Goal: Task Accomplishment & Management: Manage account settings

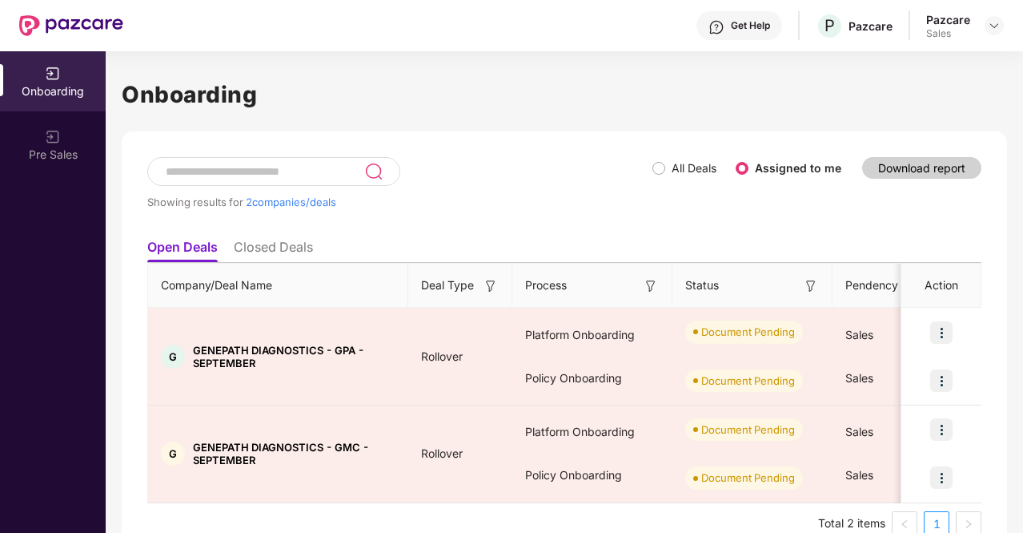
scroll to position [29, 0]
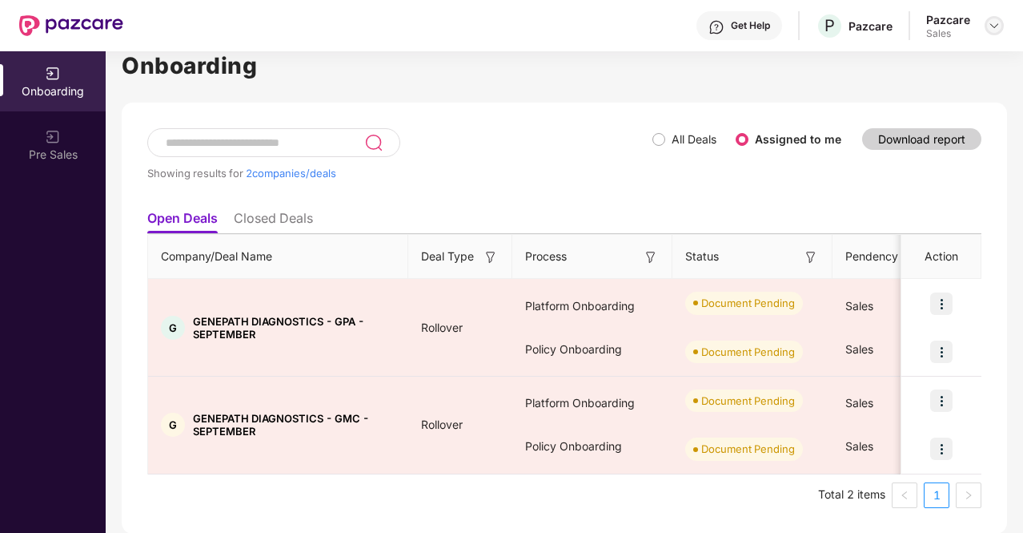
click at [991, 23] on img at bounding box center [994, 25] width 13 height 13
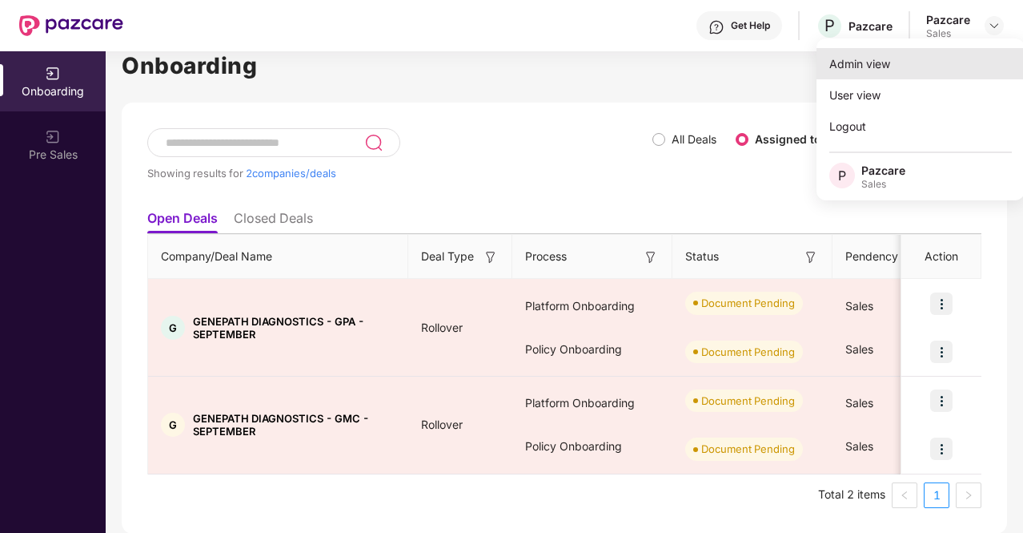
click at [890, 62] on div "Admin view" at bounding box center [921, 63] width 208 height 31
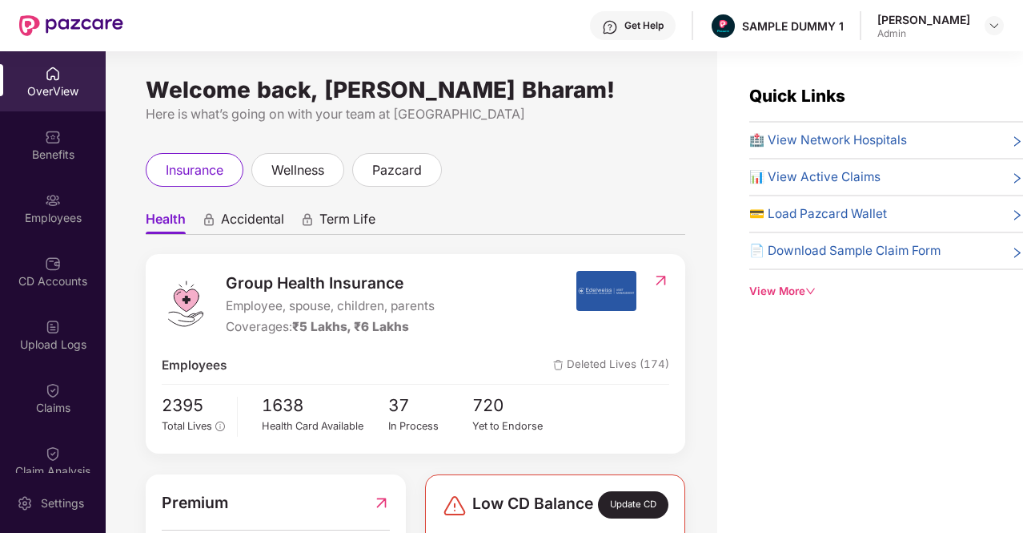
click at [268, 220] on span "Accidental" at bounding box center [252, 222] width 63 height 23
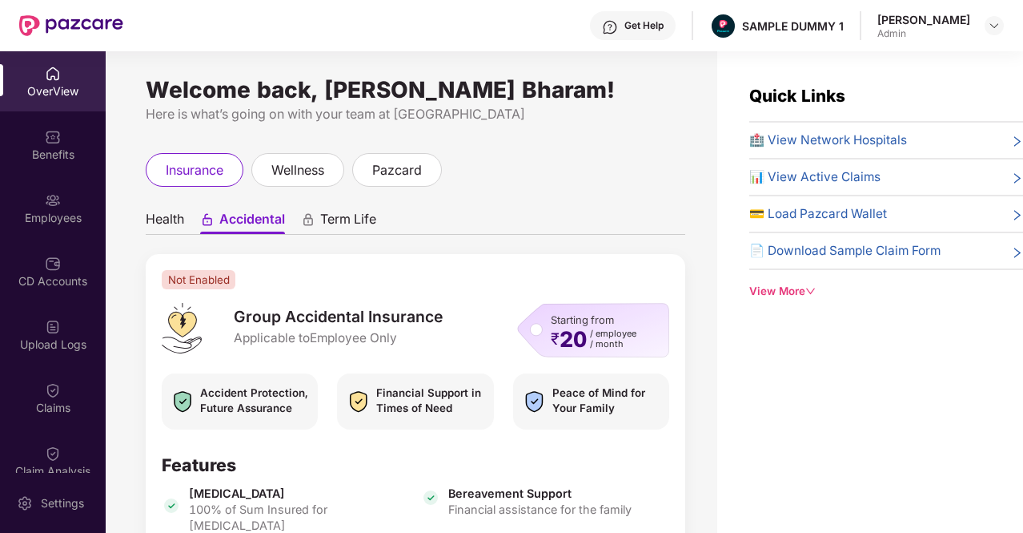
click at [367, 220] on span "Term Life" at bounding box center [348, 222] width 56 height 23
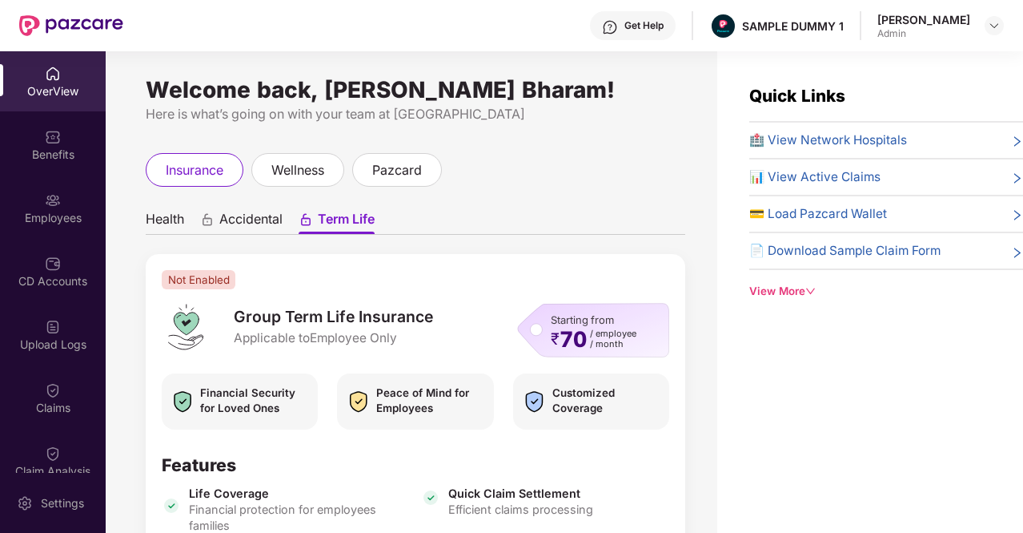
click at [182, 215] on span "Health" at bounding box center [165, 222] width 38 height 23
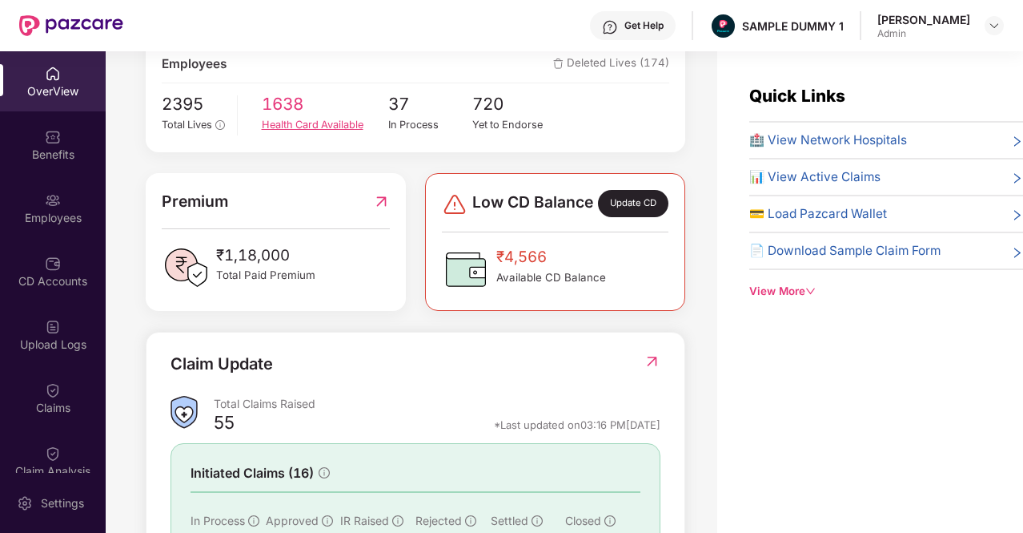
scroll to position [320, 0]
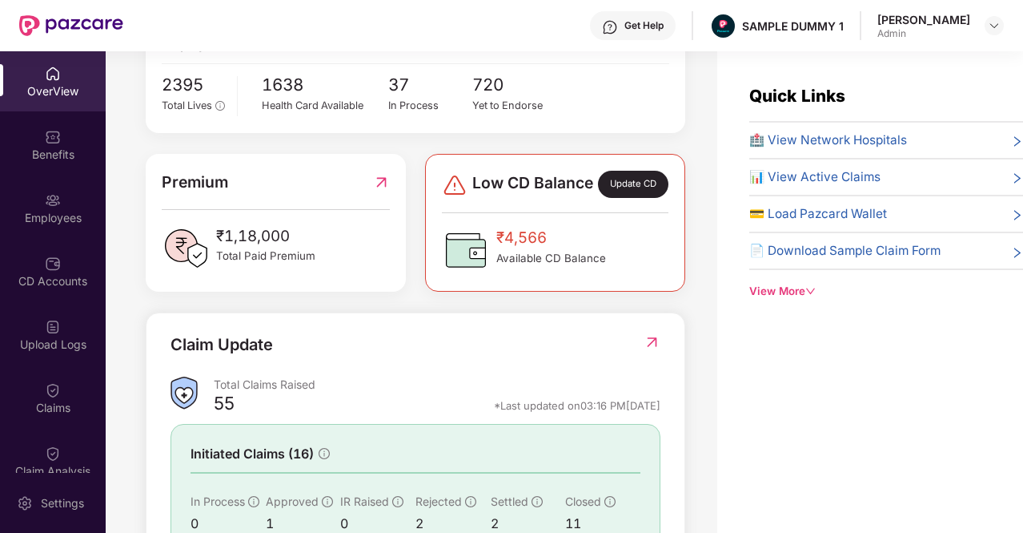
click at [621, 195] on div "Update CD" at bounding box center [633, 184] width 70 height 27
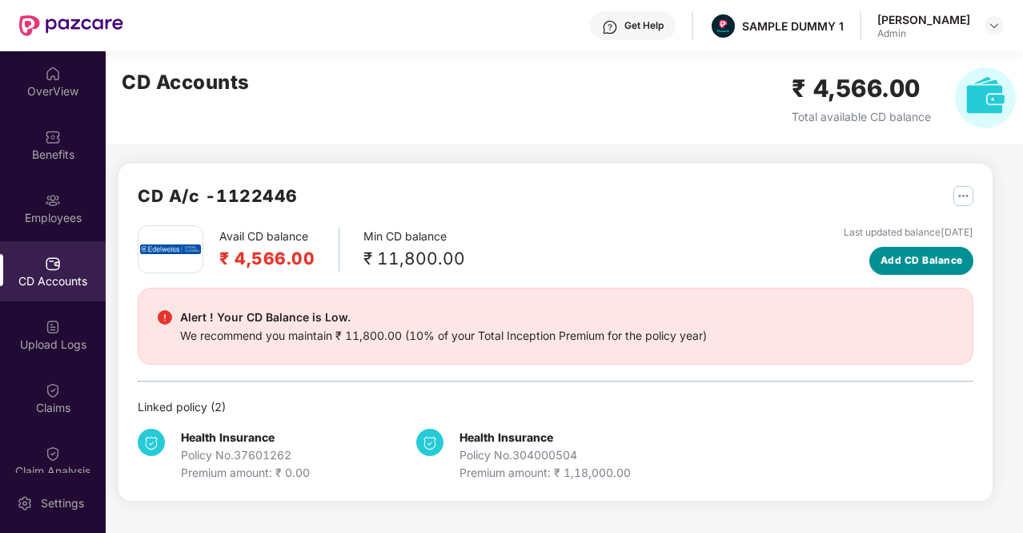
click at [929, 273] on button "Add CD Balance" at bounding box center [922, 261] width 104 height 28
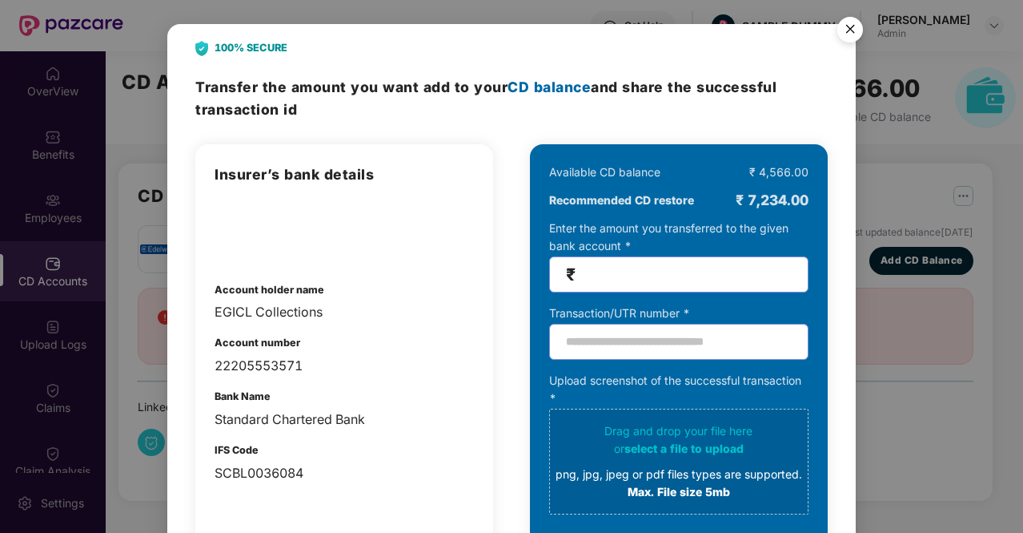
click at [835, 29] on img "Close" at bounding box center [850, 32] width 45 height 45
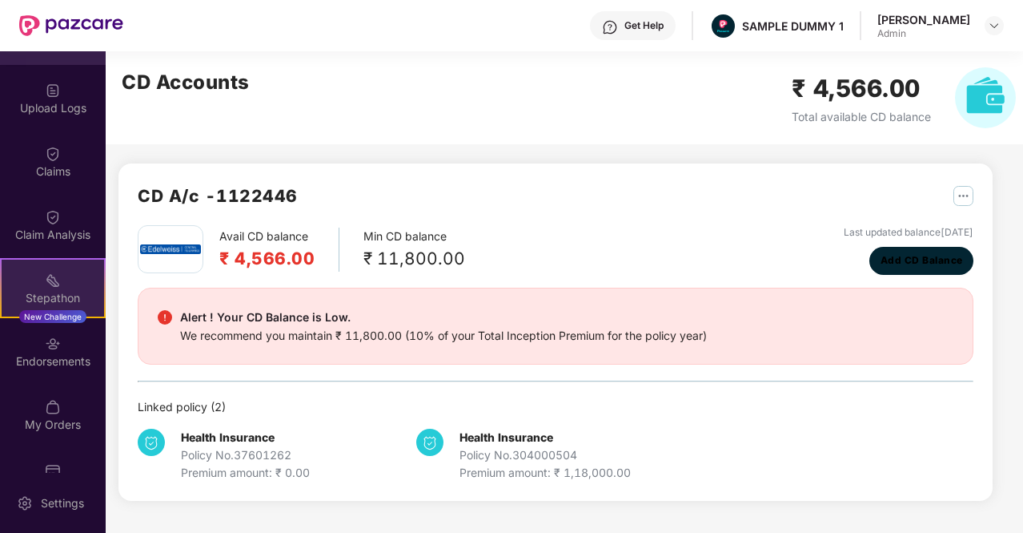
scroll to position [240, 0]
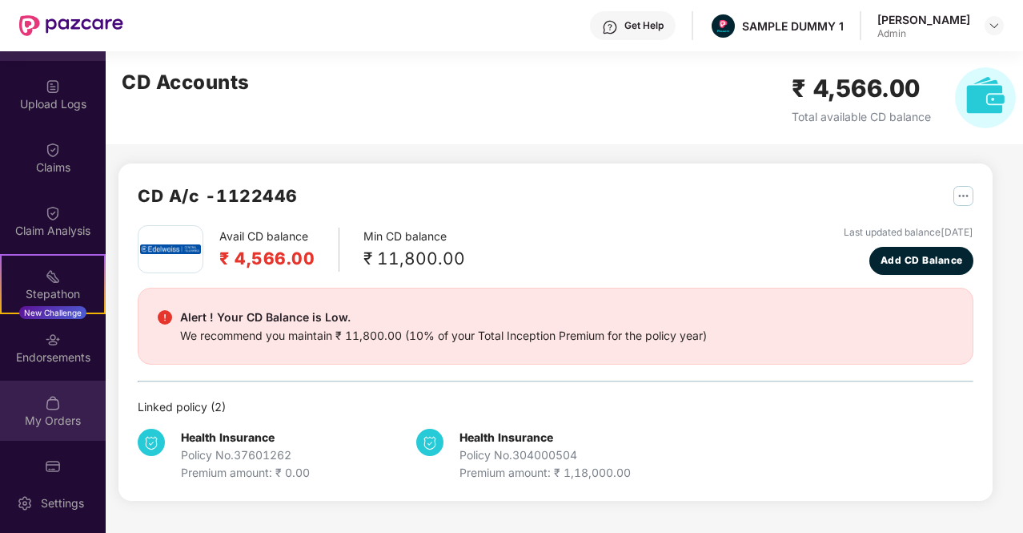
click at [49, 396] on img at bounding box center [53, 403] width 16 height 16
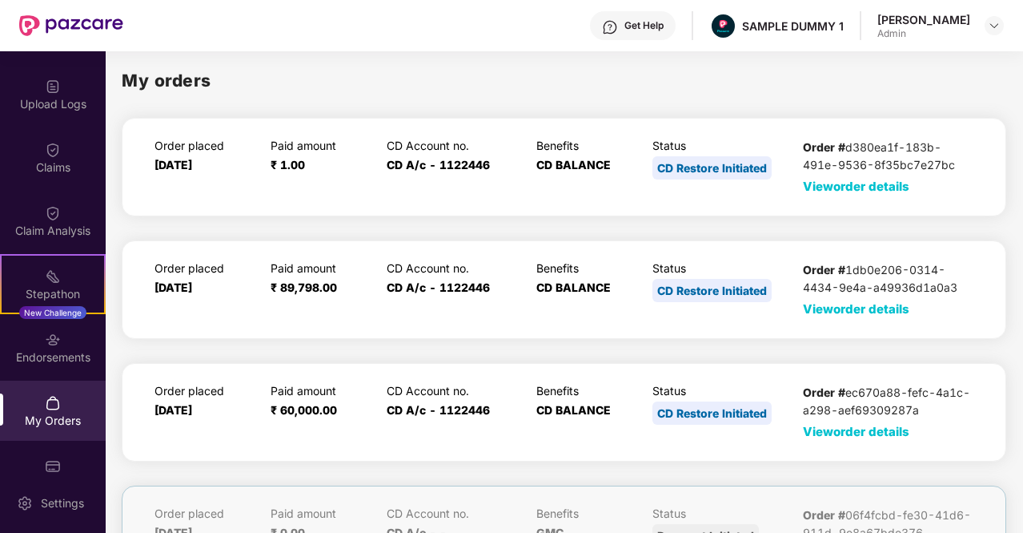
click at [878, 188] on span "View order details" at bounding box center [856, 186] width 107 height 15
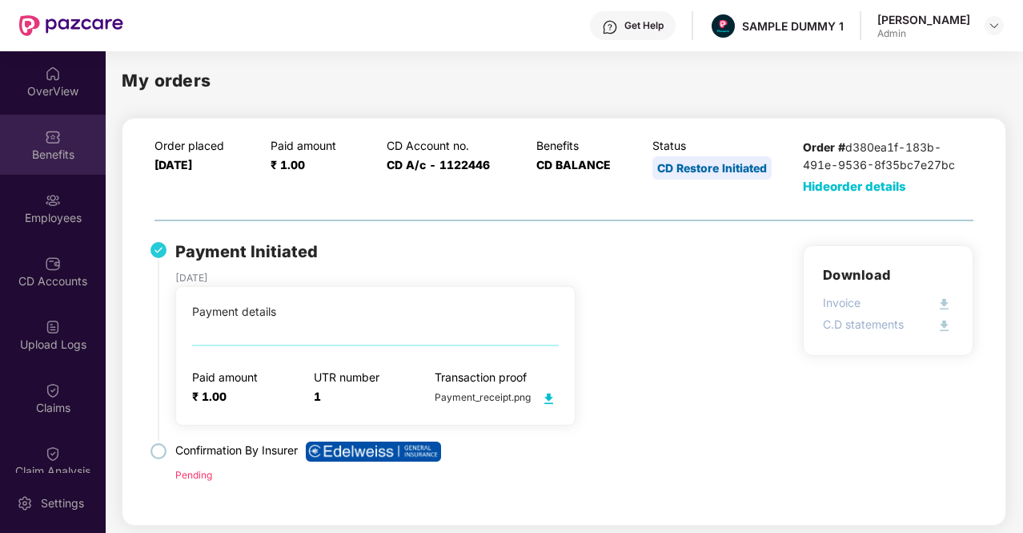
click at [32, 140] on div "Benefits" at bounding box center [53, 145] width 106 height 60
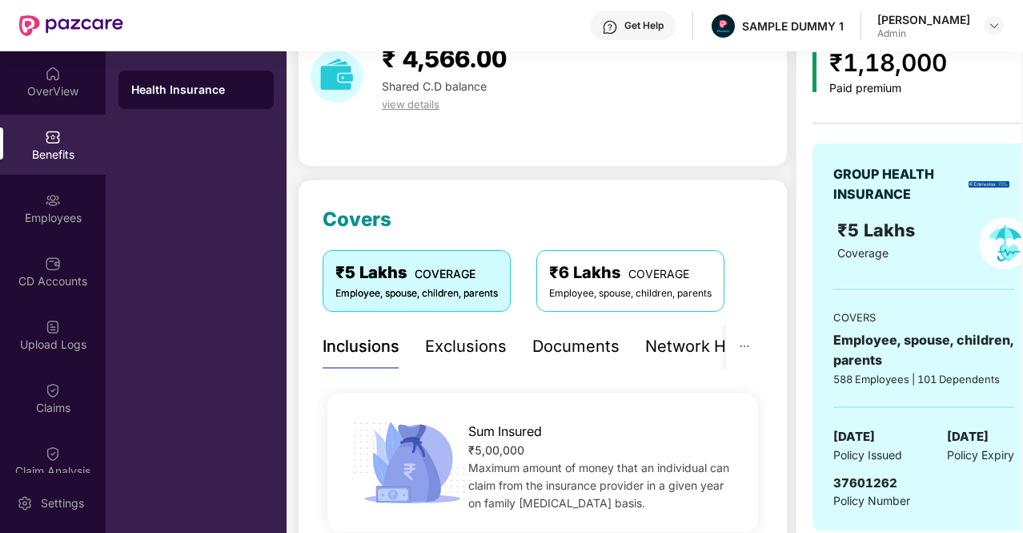
scroll to position [240, 0]
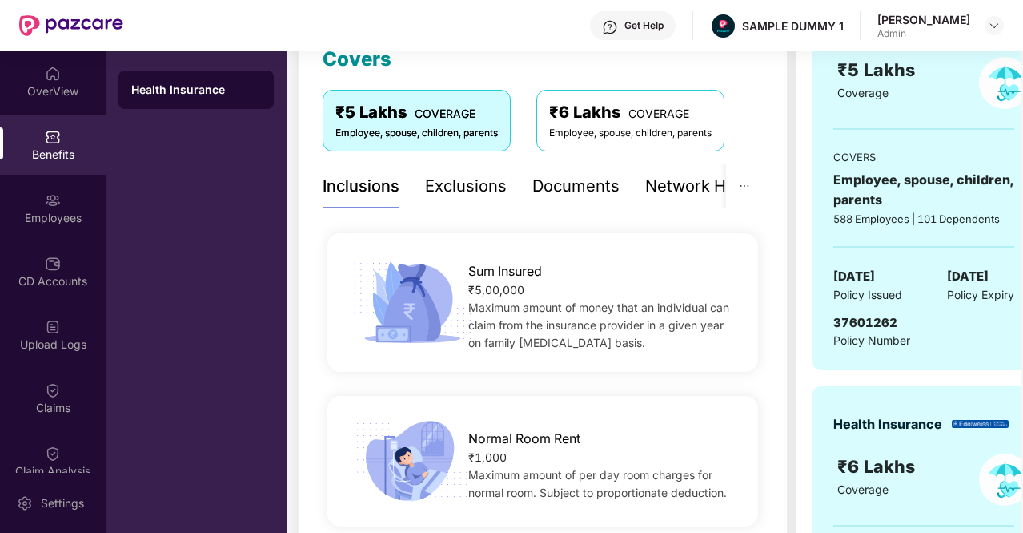
click at [452, 190] on div "Exclusions" at bounding box center [466, 186] width 82 height 25
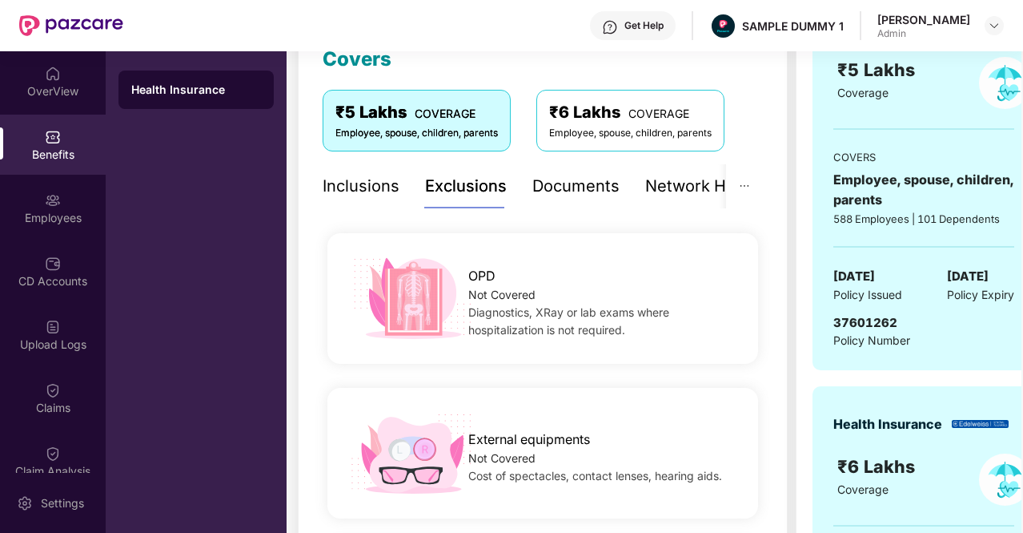
click at [566, 183] on div "Documents" at bounding box center [576, 186] width 87 height 25
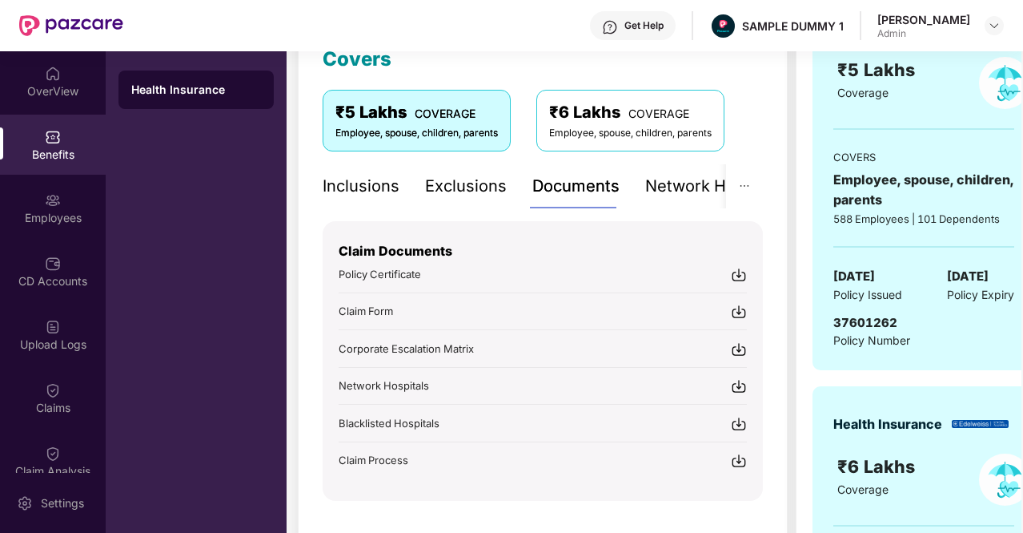
click at [736, 274] on img at bounding box center [739, 275] width 16 height 16
click at [672, 192] on div "Network Hospitals" at bounding box center [715, 186] width 140 height 25
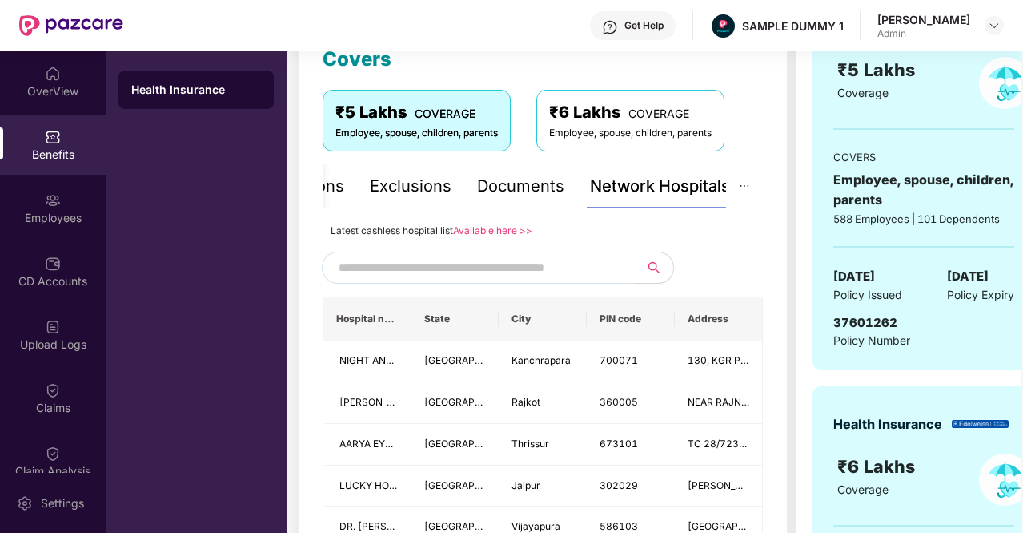
click at [482, 275] on input "text" at bounding box center [476, 267] width 274 height 24
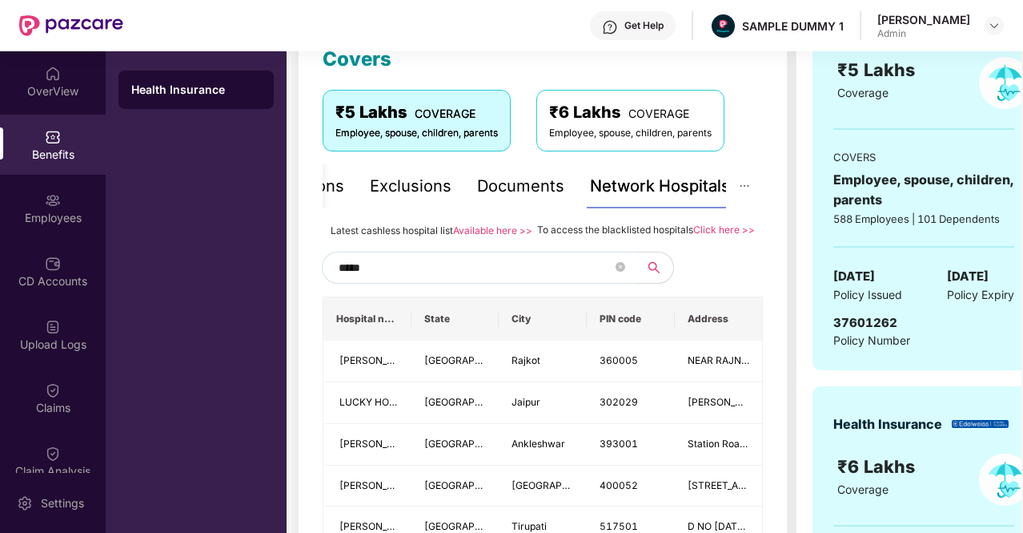
type input "******"
click at [358, 279] on input "******" at bounding box center [476, 267] width 274 height 24
type input "******"
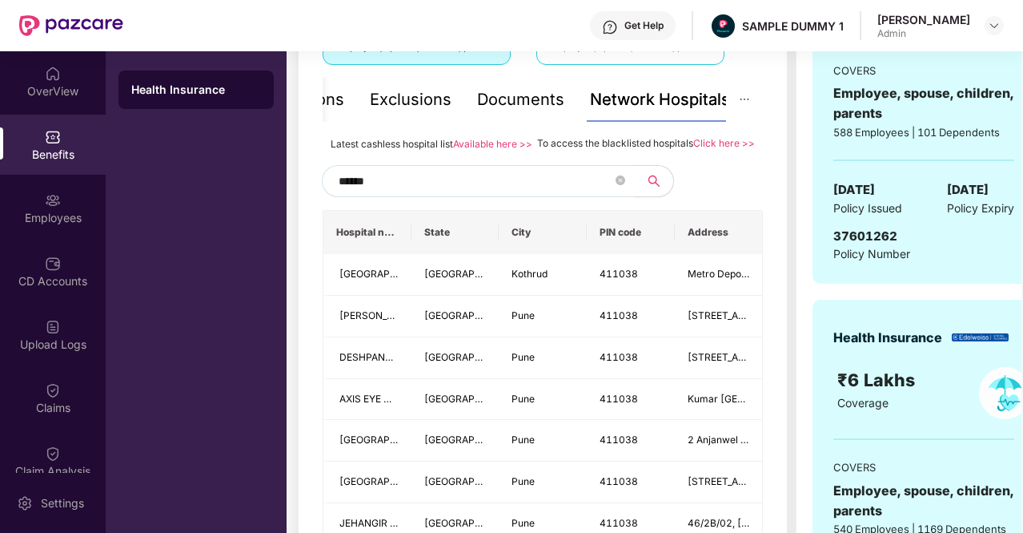
scroll to position [320, 0]
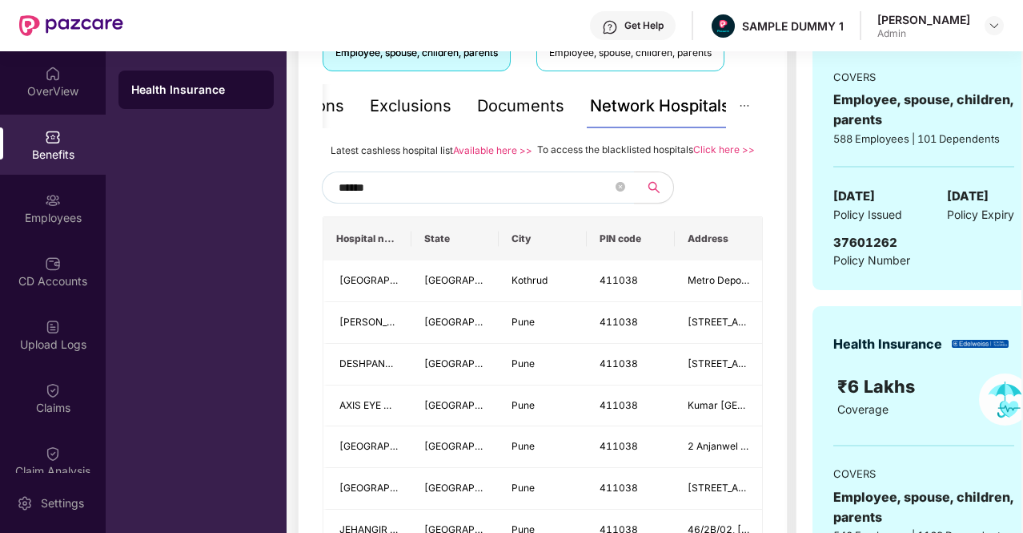
click at [363, 199] on input "******" at bounding box center [476, 187] width 274 height 24
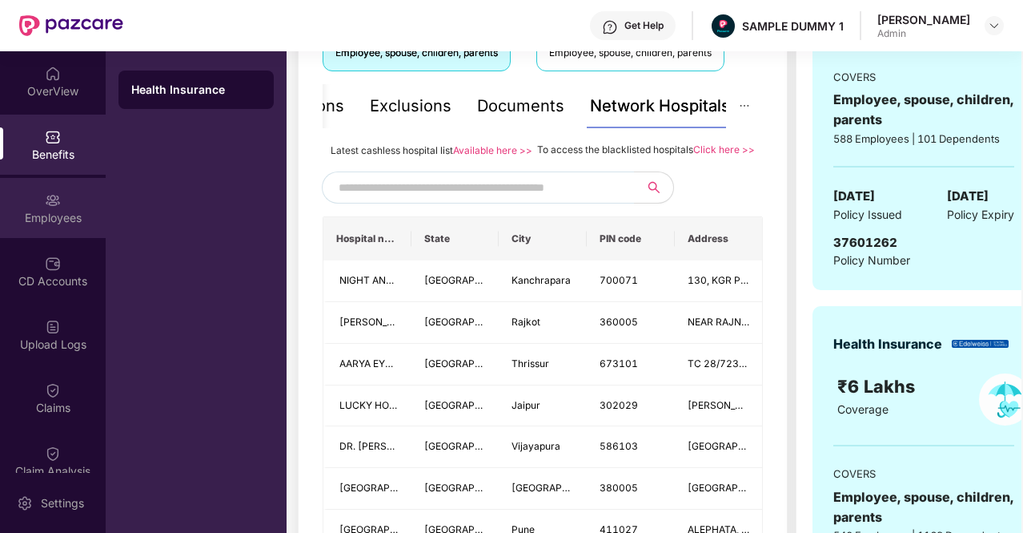
click at [74, 204] on div "Employees" at bounding box center [53, 208] width 106 height 60
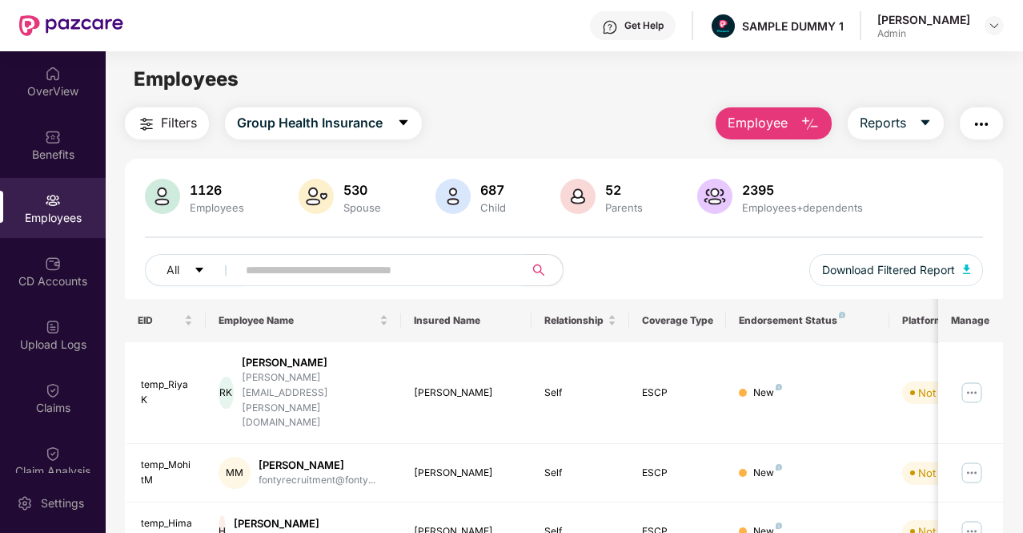
click at [791, 118] on button "Employee" at bounding box center [774, 123] width 116 height 32
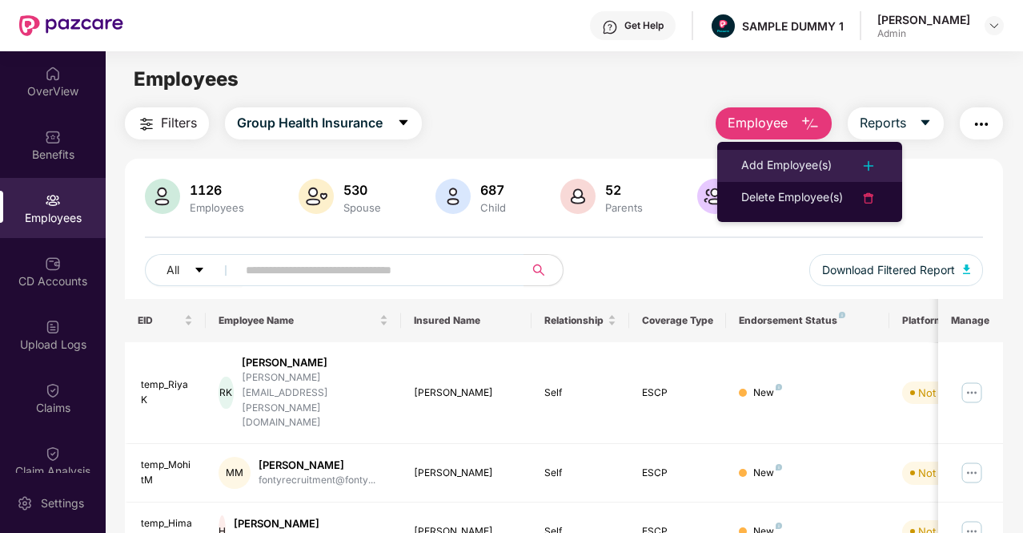
click at [780, 156] on div "Add Employee(s)" at bounding box center [787, 165] width 90 height 19
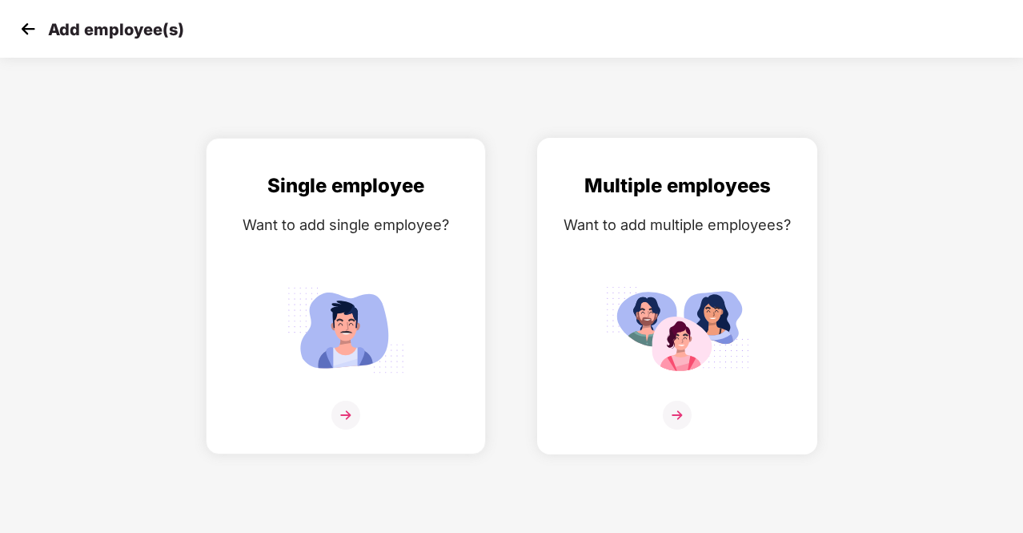
click at [682, 417] on img at bounding box center [677, 414] width 29 height 29
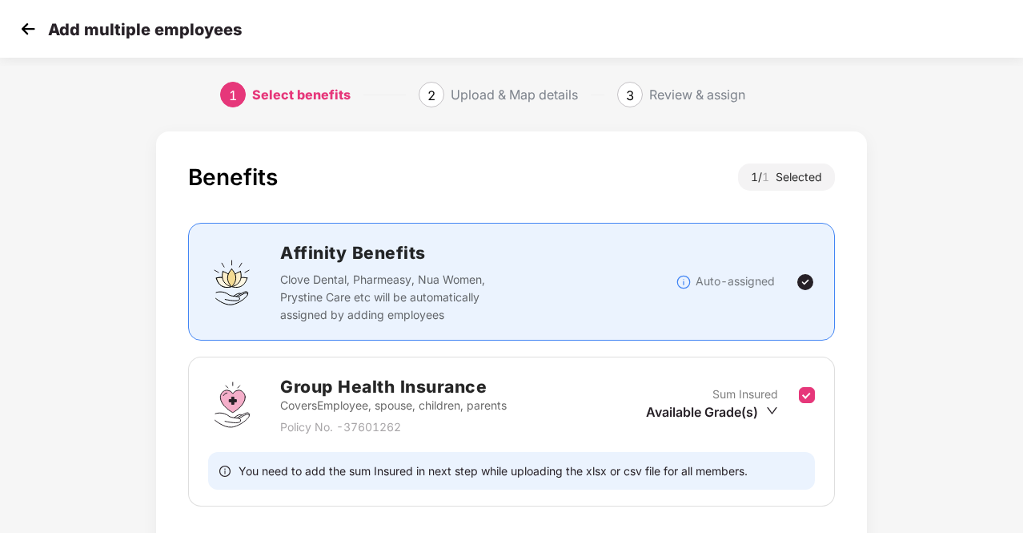
scroll to position [112, 0]
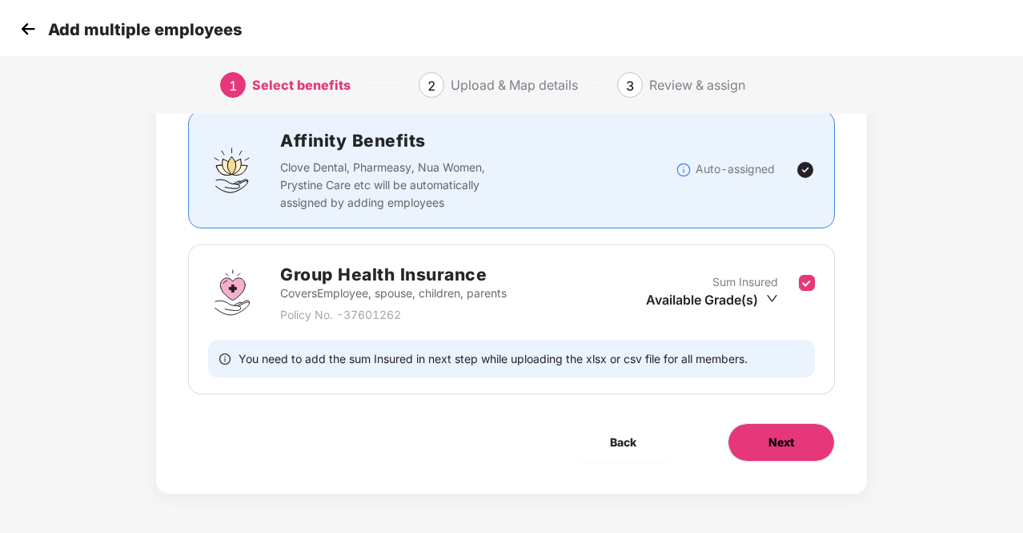
click at [786, 444] on span "Next" at bounding box center [782, 442] width 26 height 18
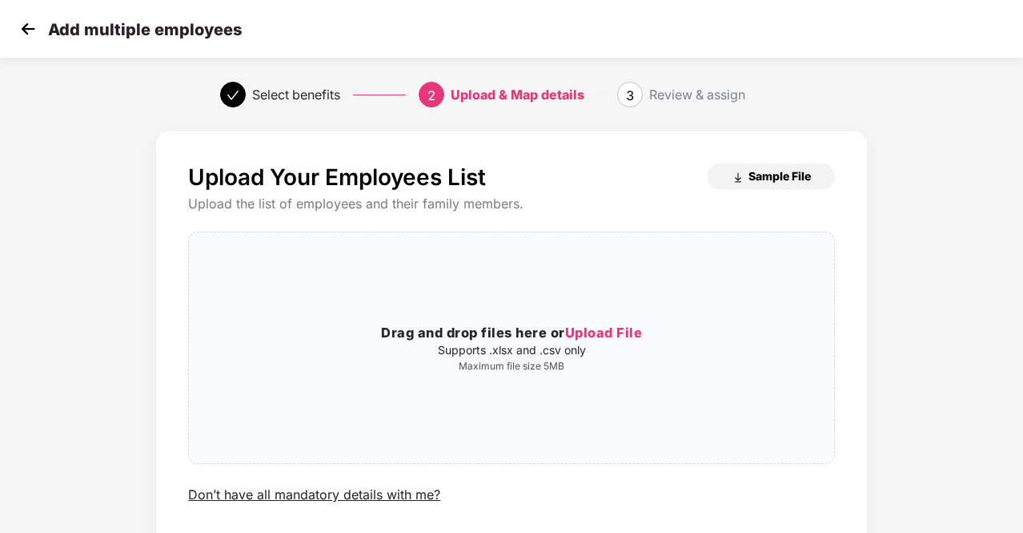
click at [764, 172] on span "Sample File" at bounding box center [780, 175] width 62 height 15
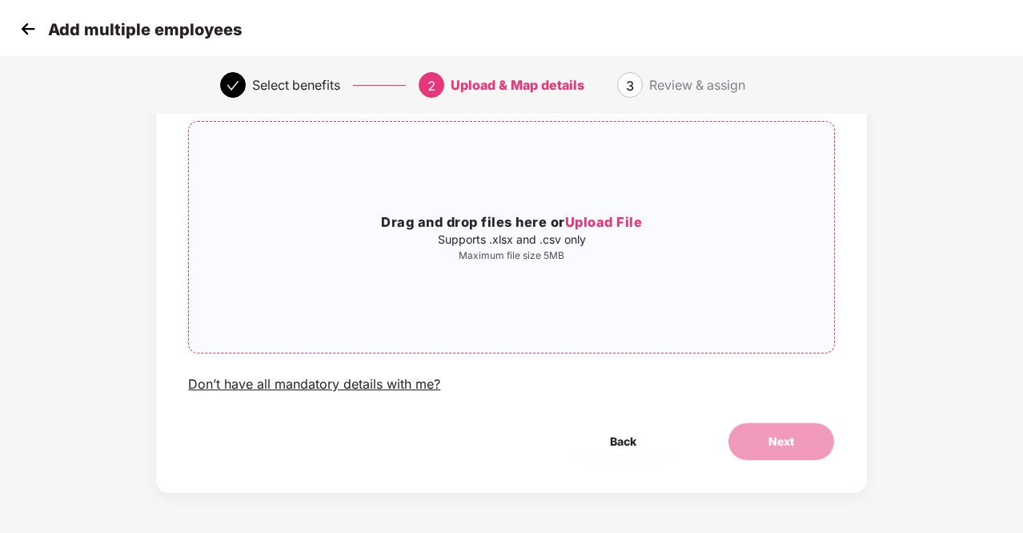
scroll to position [30, 0]
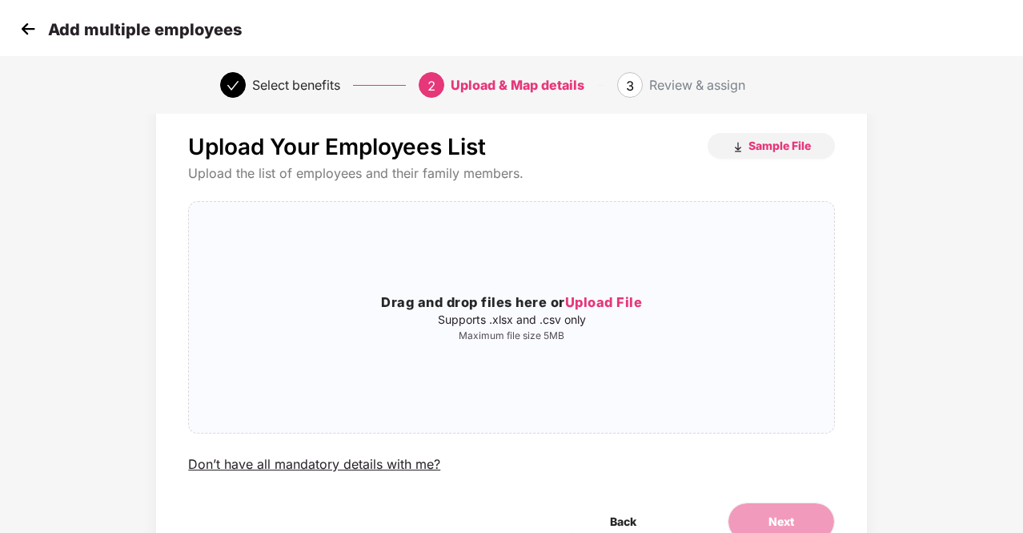
click at [28, 31] on img at bounding box center [28, 29] width 24 height 24
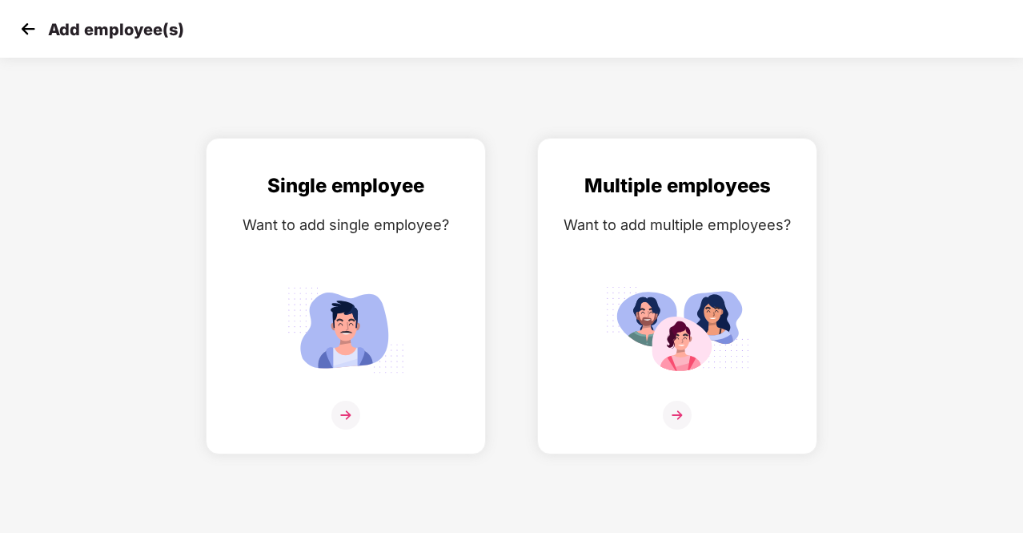
click at [27, 33] on img at bounding box center [28, 29] width 24 height 24
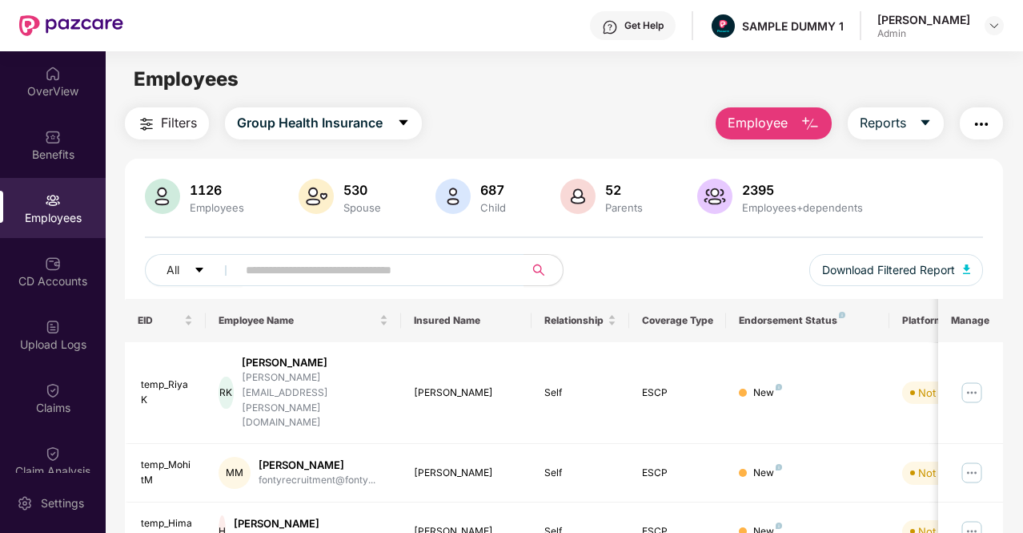
click at [809, 126] on img "button" at bounding box center [810, 124] width 19 height 19
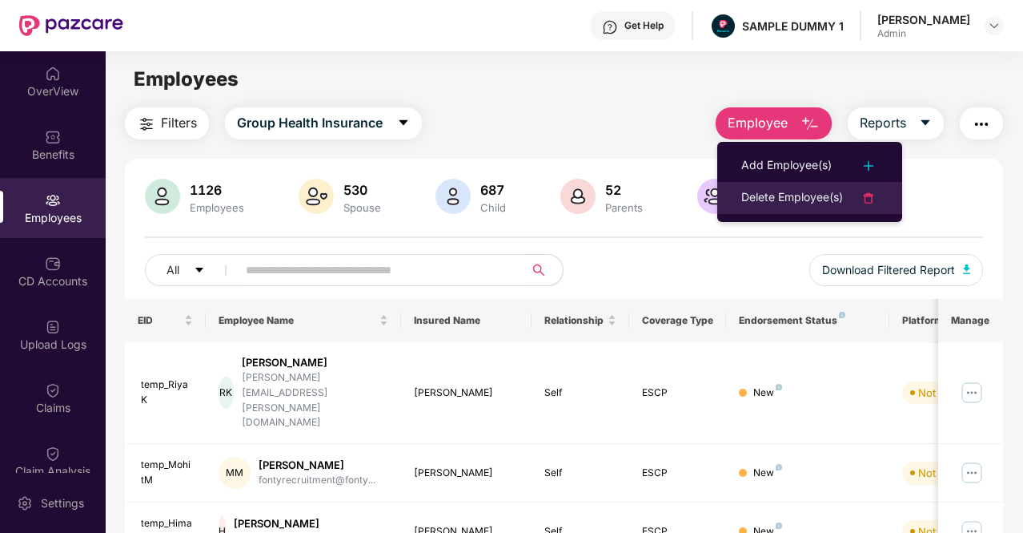
click at [810, 191] on div "Delete Employee(s)" at bounding box center [793, 197] width 102 height 19
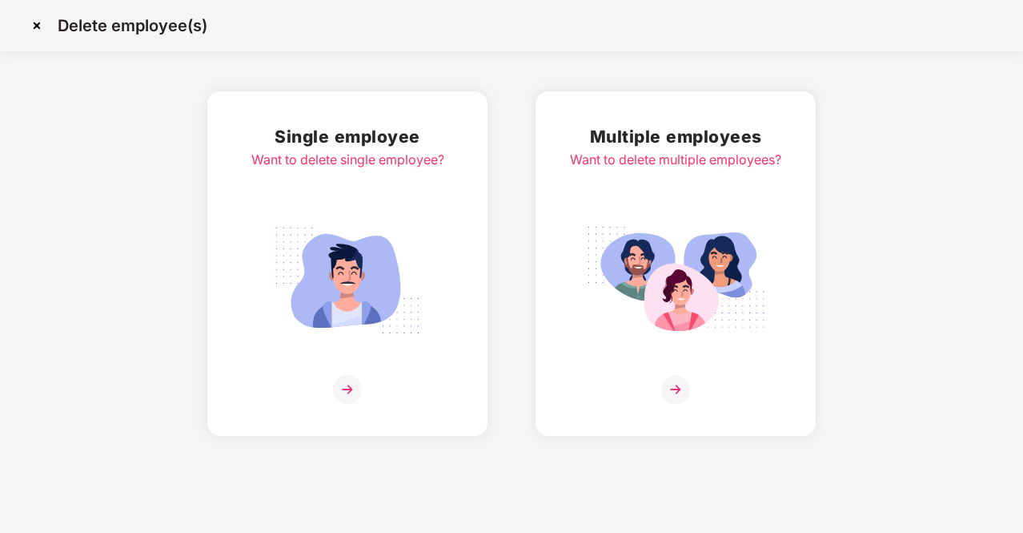
click at [351, 381] on img at bounding box center [347, 389] width 29 height 29
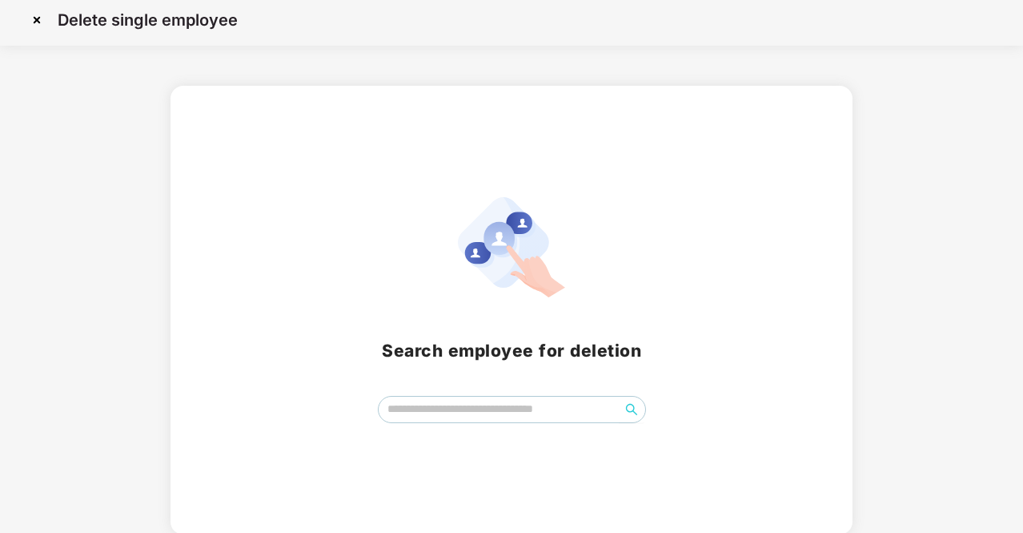
scroll to position [7, 0]
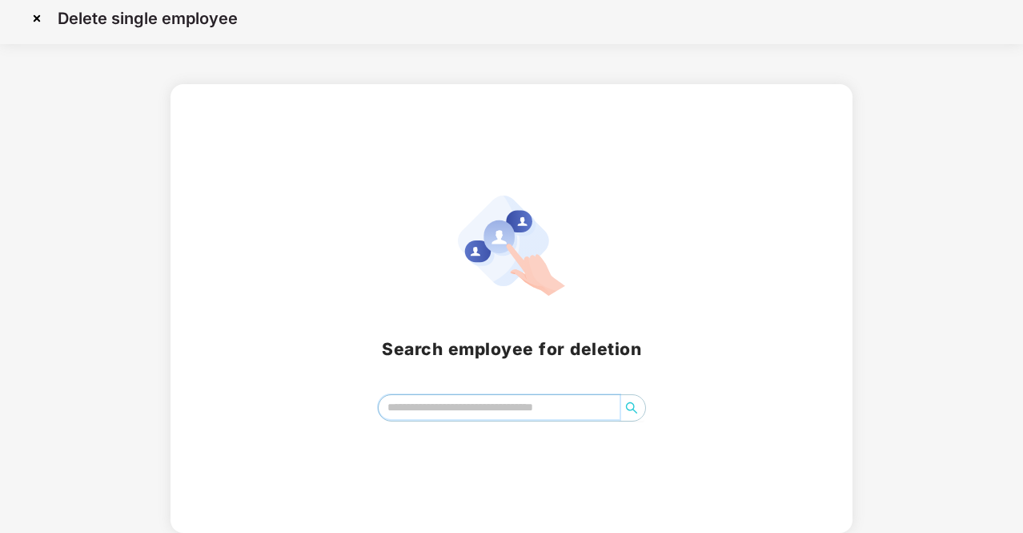
click at [430, 408] on input "search" at bounding box center [499, 407] width 241 height 24
click at [38, 13] on img at bounding box center [37, 19] width 26 height 26
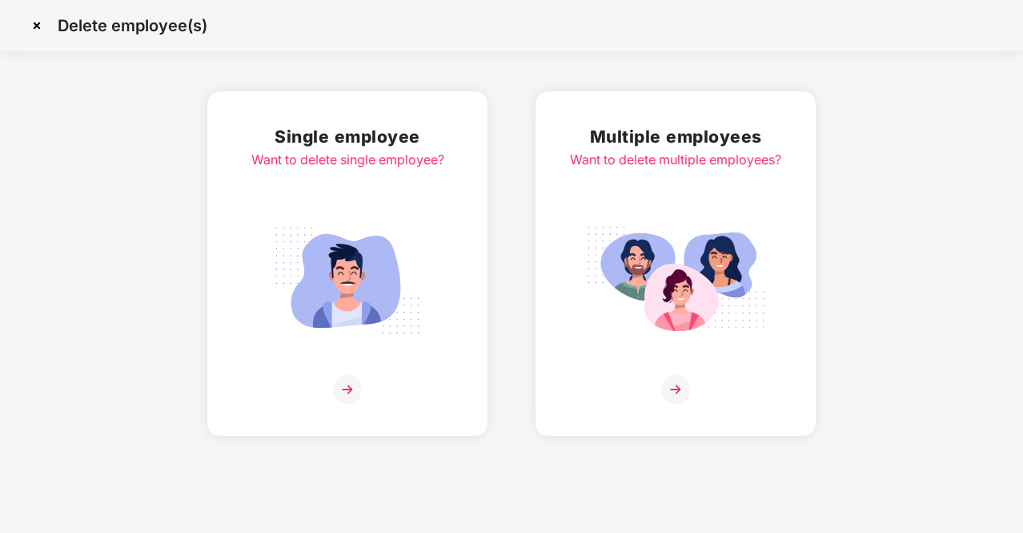
click at [37, 26] on img at bounding box center [37, 26] width 26 height 26
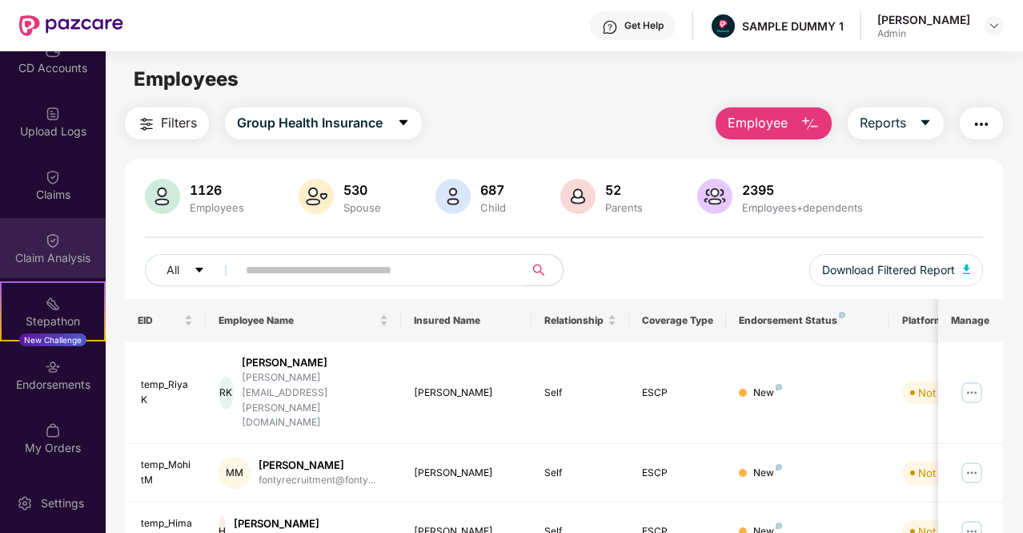
scroll to position [240, 0]
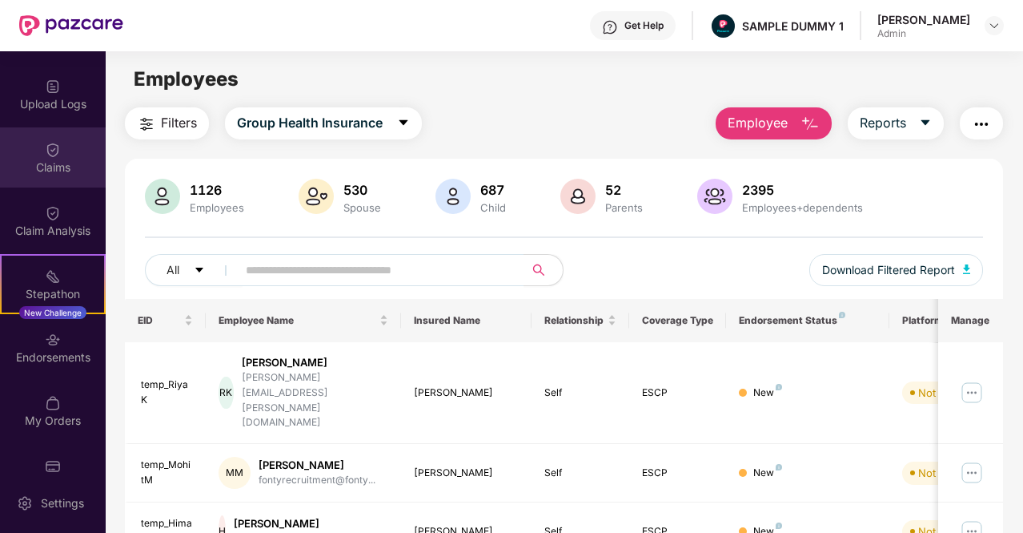
click at [87, 165] on div "Claims" at bounding box center [53, 167] width 106 height 16
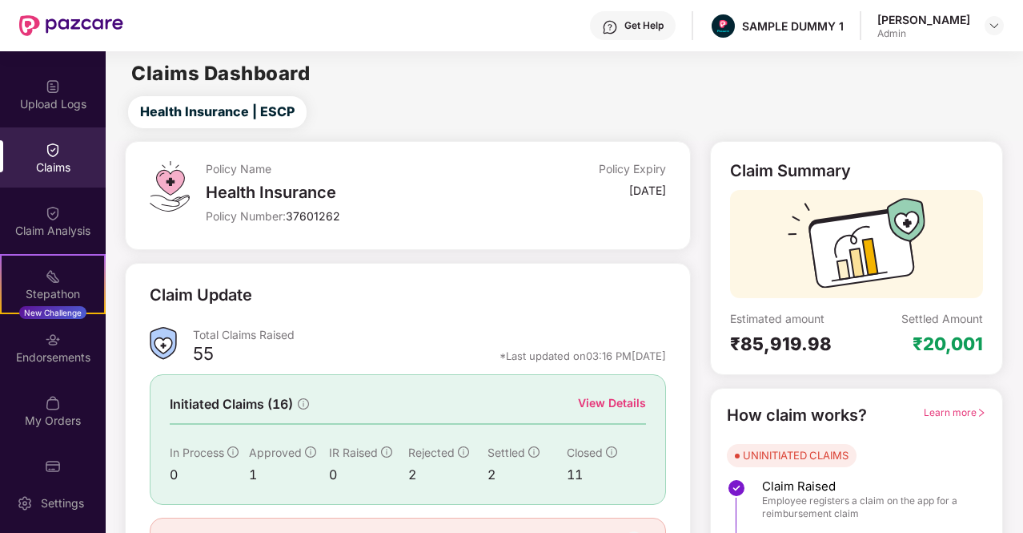
scroll to position [80, 0]
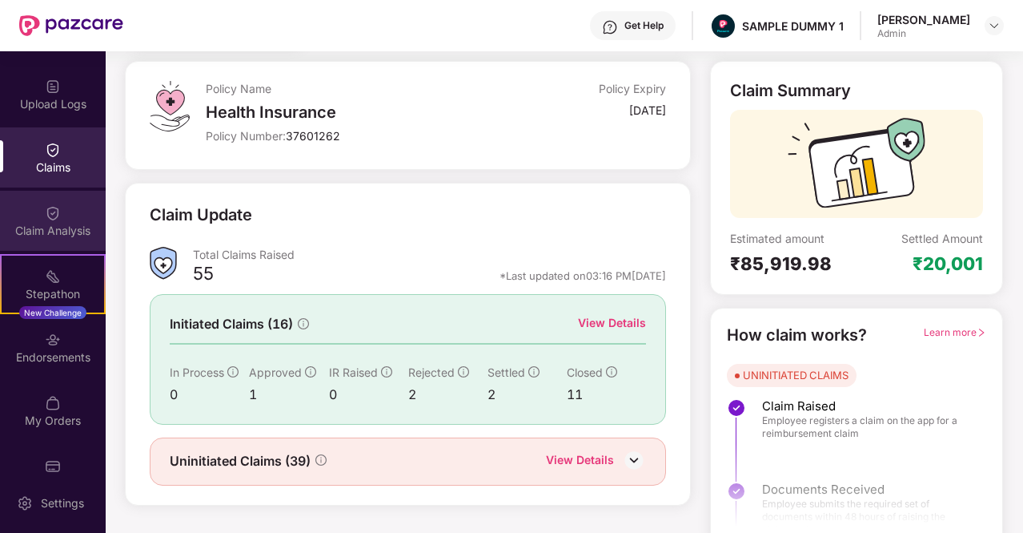
click at [40, 206] on div "Claim Analysis" at bounding box center [53, 221] width 106 height 60
